Goal: Task Accomplishment & Management: Manage account settings

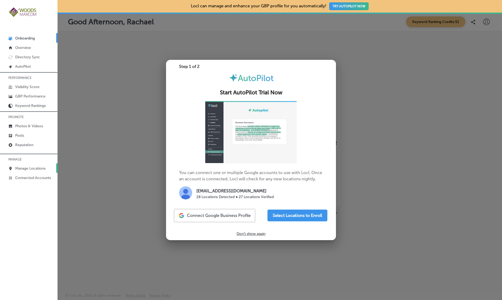
click at [26, 169] on p "Manage Locations" at bounding box center [30, 168] width 30 height 4
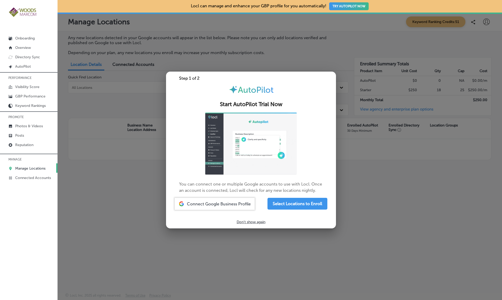
click at [123, 106] on div at bounding box center [251, 150] width 502 height 300
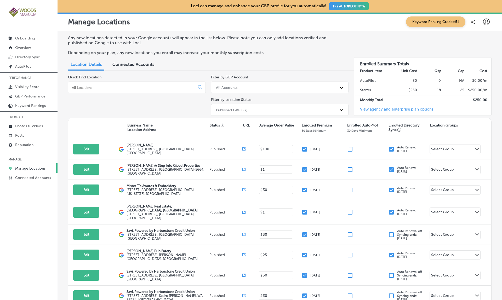
click at [123, 106] on div "Quick Find Location" at bounding box center [137, 96] width 138 height 43
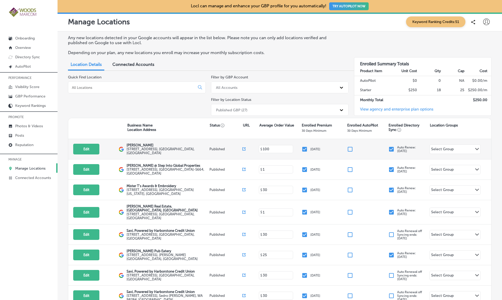
click at [243, 147] on icon at bounding box center [243, 148] width 3 height 3
click at [92, 149] on button "Edit" at bounding box center [86, 149] width 26 height 11
select select "US"
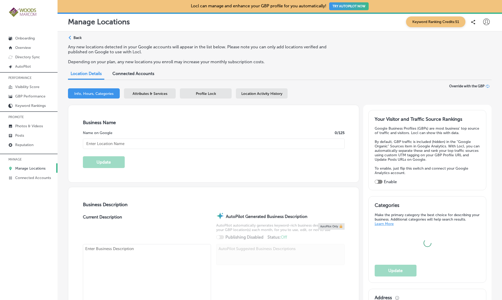
type input "[PERSON_NAME]"
type textarea "[PERSON_NAME] is a leading women's health clinic dedicated to empowering you th…"
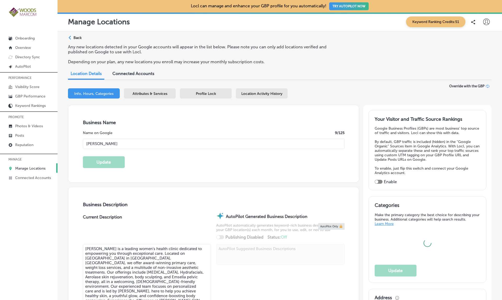
type textarea "[PERSON_NAME] is a leading women's health clinic dedicated to empowering you th…"
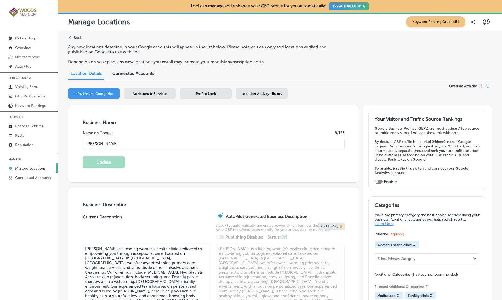
type input "[STREET_ADDRESS]"
type input "Suite A"
type input "[GEOGRAPHIC_DATA][PERSON_NAME]"
type input "98274"
type input "US"
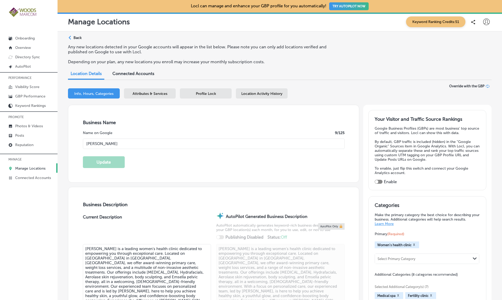
type input "[URL][DOMAIN_NAME]"
type input "[PHONE_NUMBER]"
checkbox input "true"
click at [112, 141] on input "[PERSON_NAME]" at bounding box center [214, 144] width 262 height 10
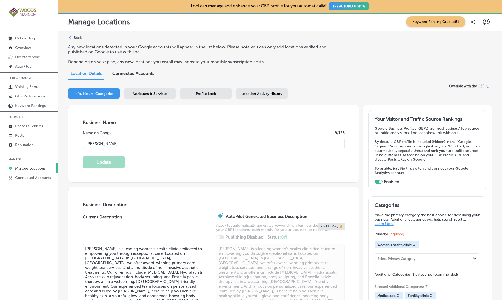
click at [112, 141] on input "[PERSON_NAME]" at bounding box center [214, 144] width 262 height 10
click at [262, 120] on h3 "Business Name" at bounding box center [214, 123] width 262 height 6
click at [257, 92] on span "Location Activity History" at bounding box center [261, 93] width 41 height 4
